Goal: Task Accomplishment & Management: Manage account settings

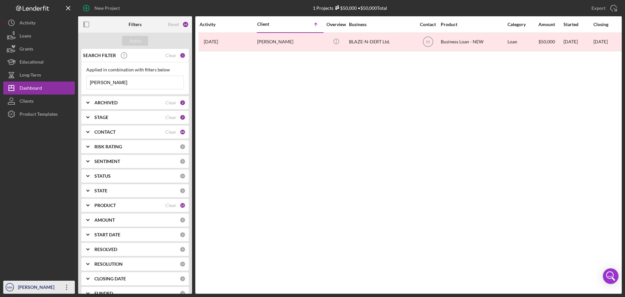
click at [66, 286] on icon "Icon/Overflow" at bounding box center [67, 287] width 16 height 16
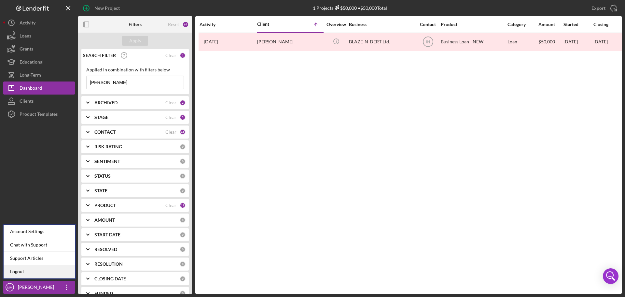
click at [44, 272] on link "Logout" at bounding box center [40, 271] width 72 height 13
